Goal: Information Seeking & Learning: Learn about a topic

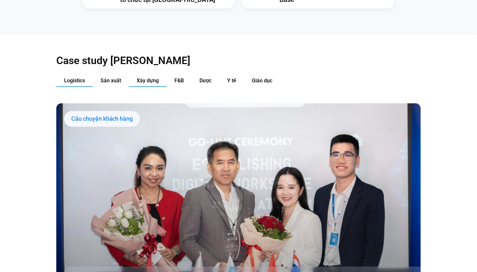
click at [150, 77] on span "Xây dựng" at bounding box center [148, 80] width 22 height 6
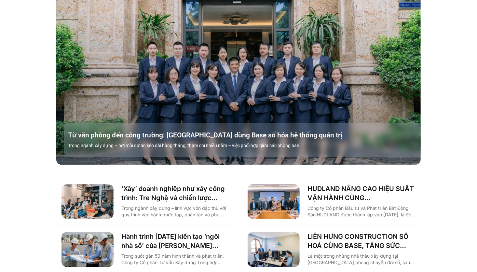
scroll to position [812, 0]
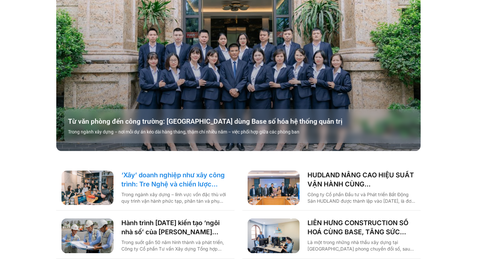
click at [177, 171] on link "‘Xây’ doanh nghiệp như xây công trình: Tre Nghệ và chiến lược chuyển đổi từ gốc" at bounding box center [175, 180] width 108 height 18
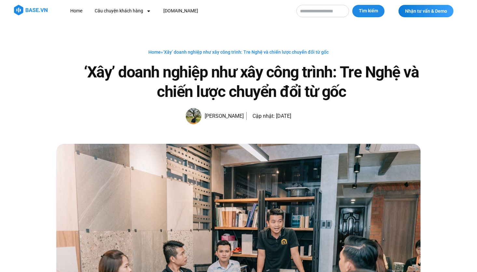
click at [127, 99] on h1 "‘Xây’ doanh nghiệp như xây công trình: Tre Nghệ và chiến lược chuyển đổi từ gốc" at bounding box center [251, 81] width 338 height 39
click at [32, 12] on img at bounding box center [31, 10] width 34 height 10
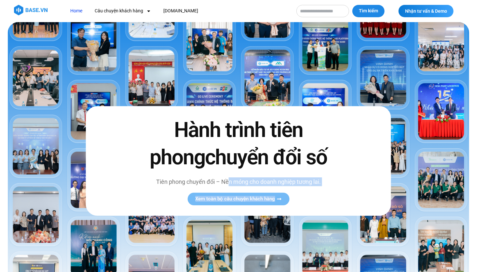
drag, startPoint x: 263, startPoint y: 185, endPoint x: 310, endPoint y: 192, distance: 47.3
click at [310, 192] on div "Hành trình tiên phong chuyển đổi số Tiên phong chuyển đổi – Nền móng cho doanh …" at bounding box center [238, 160] width 305 height 109
drag, startPoint x: 310, startPoint y: 192, endPoint x: 261, endPoint y: 180, distance: 50.2
click at [261, 180] on p "Tiên phong chuyển đổi – Nền móng cho doanh nghiệp tương lai." at bounding box center [238, 181] width 205 height 9
click at [45, 10] on img at bounding box center [31, 10] width 34 height 10
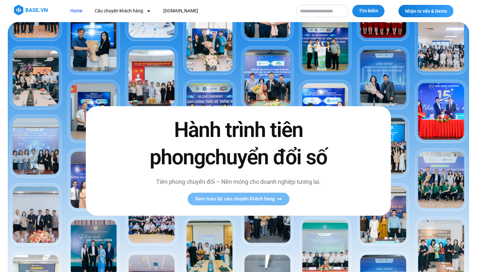
click at [77, 14] on link "Home" at bounding box center [76, 11] width 22 height 12
click at [170, 12] on link "[DOMAIN_NAME]" at bounding box center [181, 11] width 45 height 12
